Goal: Check status: Check status

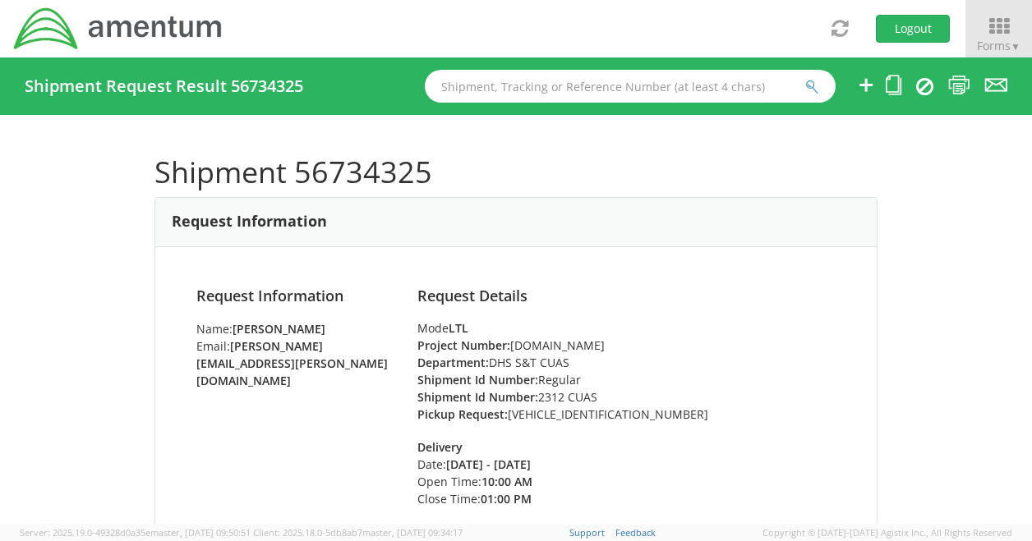
scroll to position [1747, 0]
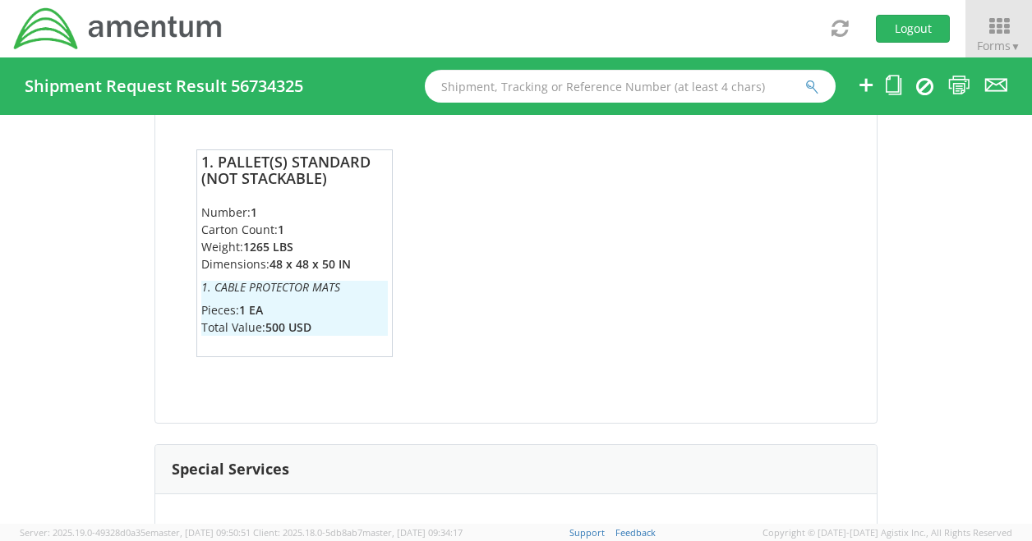
click at [527, 98] on input "text" at bounding box center [630, 86] width 411 height 33
paste input "56734325"
type input "56734325"
click at [805, 78] on button "submit" at bounding box center [812, 88] width 14 height 20
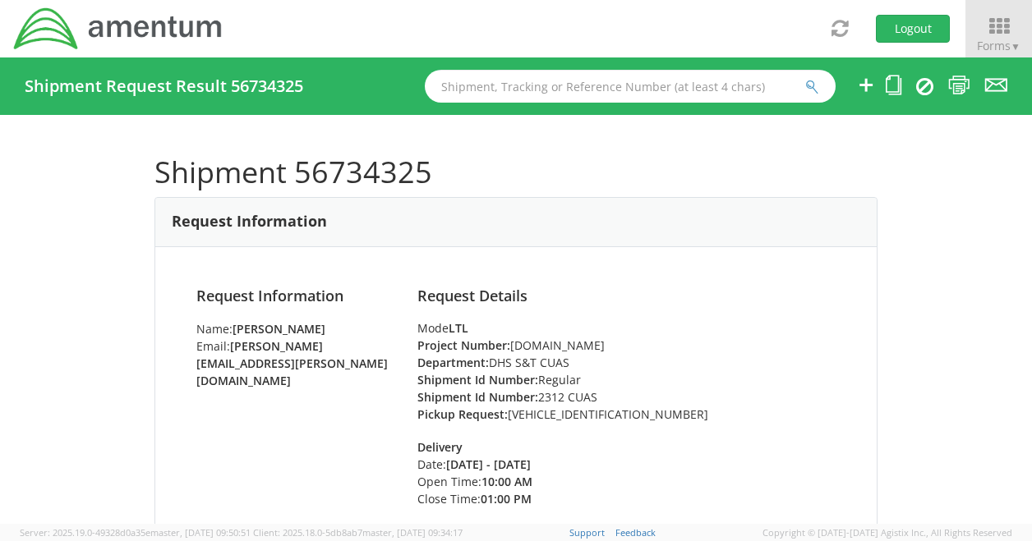
click at [511, 90] on input "text" at bounding box center [630, 86] width 411 height 33
paste input "56734325"
type input "56734325"
click at [35, 225] on div "Shipment 56734325 Request Information Request Information Name: Cristina Shephe…" at bounding box center [516, 319] width 1032 height 409
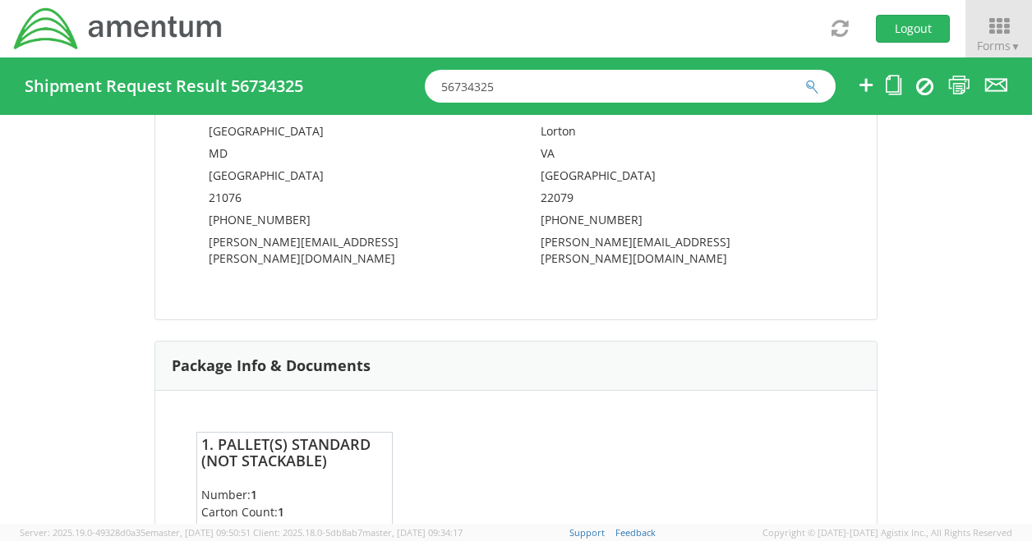
scroll to position [1472, 0]
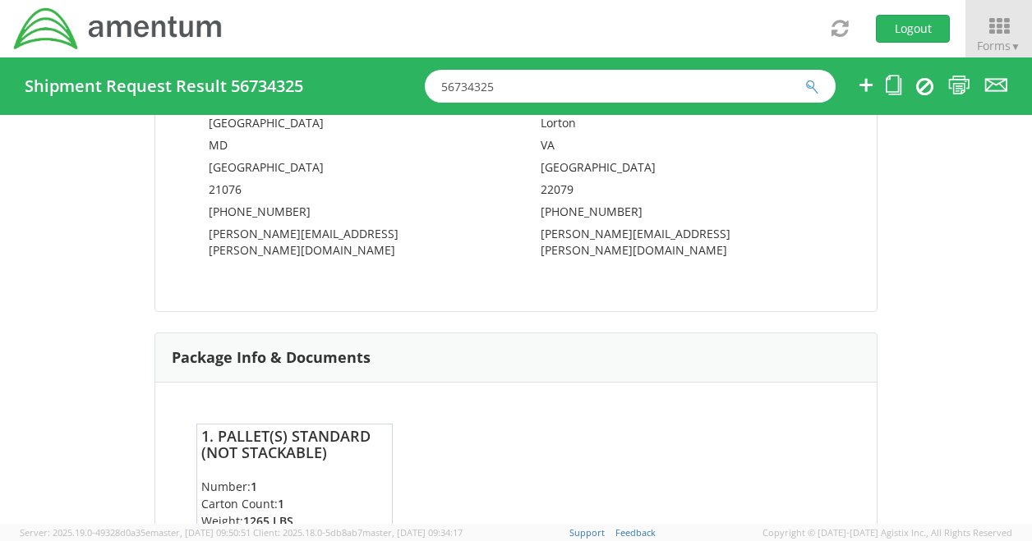
click at [53, 495] on div "Shipment 56734325 Request Information Request Information Name: Cristina Shephe…" at bounding box center [516, 319] width 1032 height 409
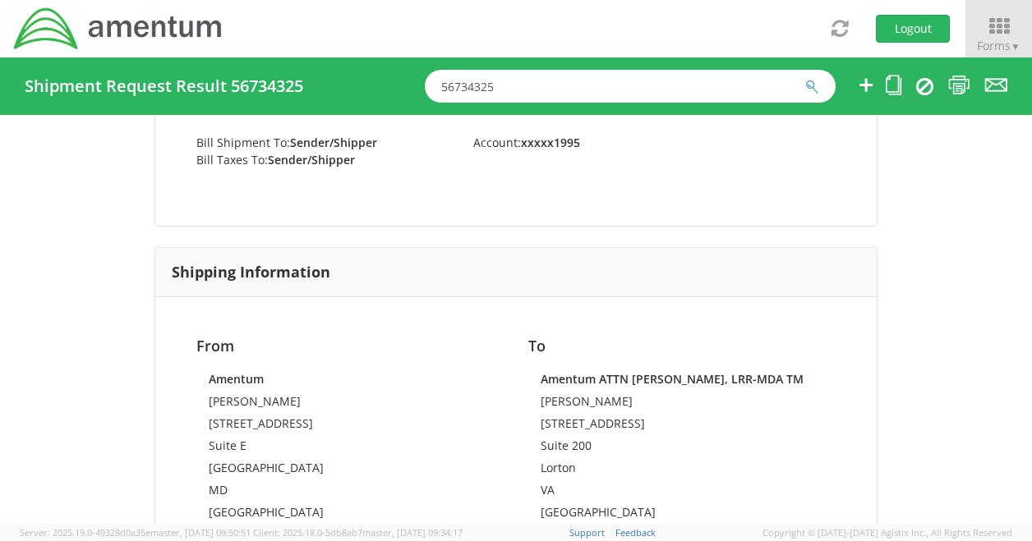
scroll to position [1071, 0]
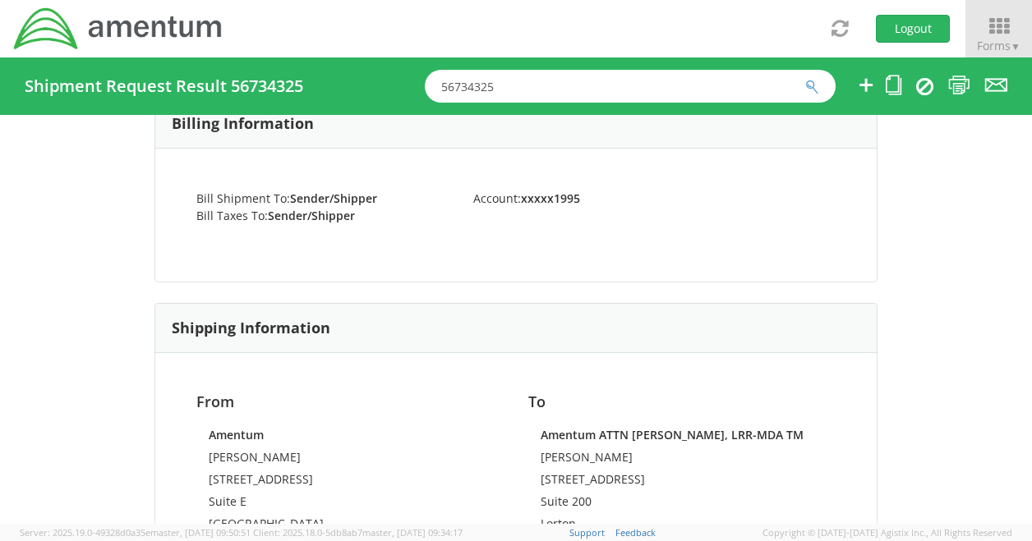
click at [95, 200] on div "Shipment 56734325 Request Information Request Information Name: Cristina Shephe…" at bounding box center [516, 319] width 1032 height 409
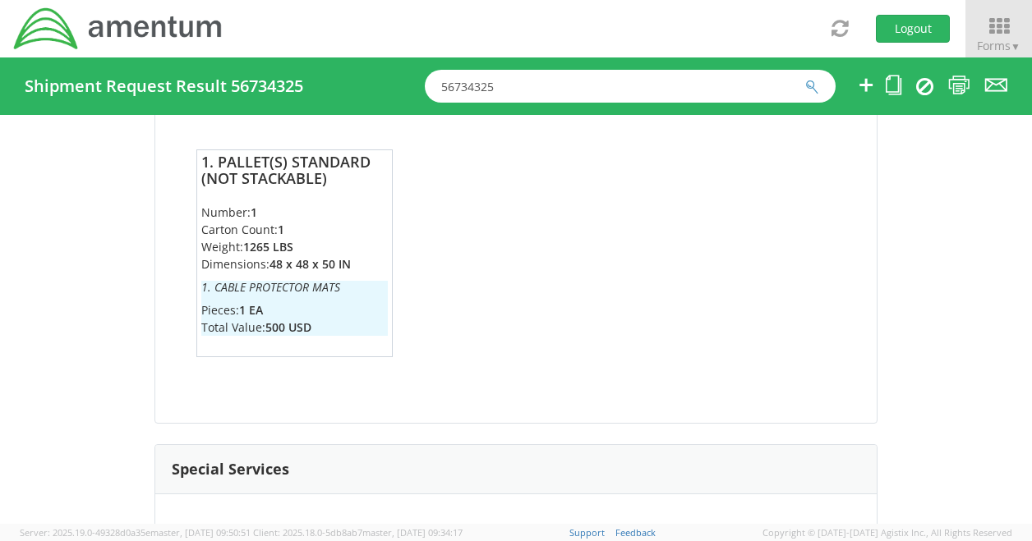
scroll to position [1747, 0]
click at [96, 293] on div "Shipment 56734325 Request Information Request Information Name: Cristina Shephe…" at bounding box center [516, 319] width 1032 height 409
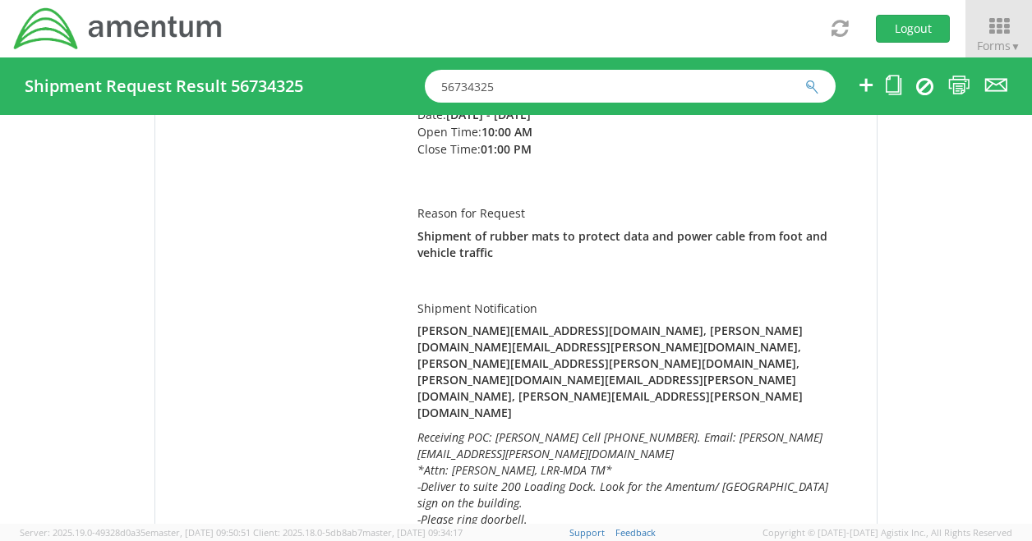
scroll to position [348, 0]
click at [93, 277] on div "Shipment 56734325 Request Information Request Information Name: Cristina Shephe…" at bounding box center [516, 319] width 1032 height 409
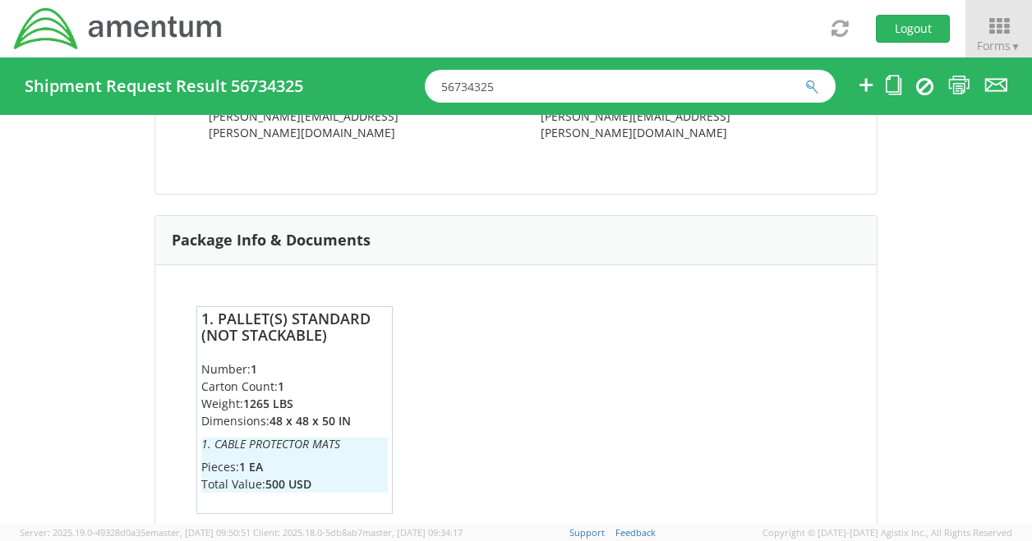
scroll to position [1594, 0]
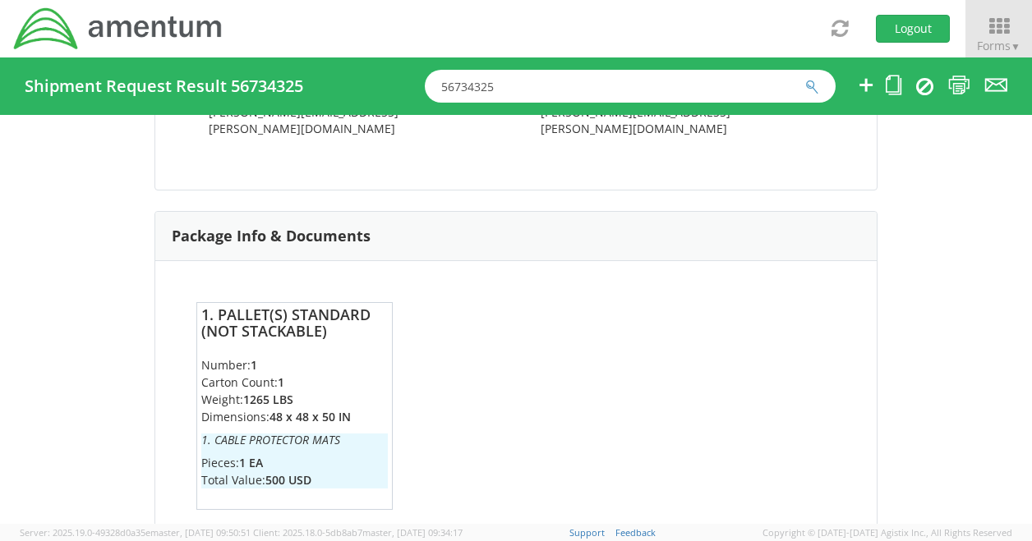
click at [89, 274] on div "Shipment 56734325 Request Information Request Information Name: Cristina Shephe…" at bounding box center [516, 319] width 1032 height 409
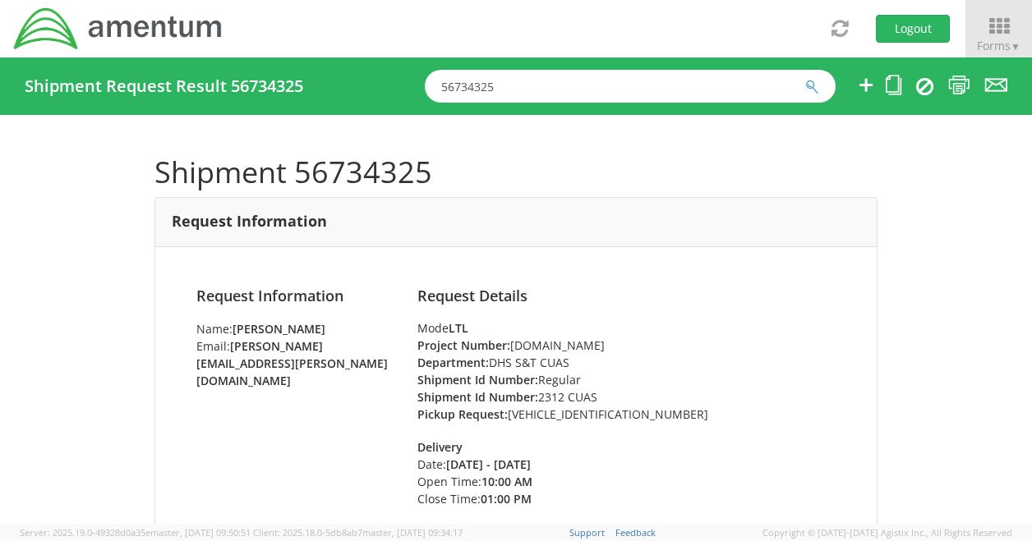
scroll to position [146, 0]
